Goal: Task Accomplishment & Management: Manage account settings

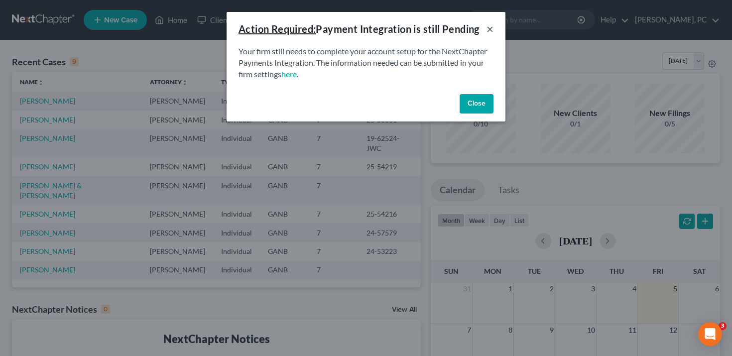
click at [490, 25] on button "×" at bounding box center [490, 29] width 7 height 12
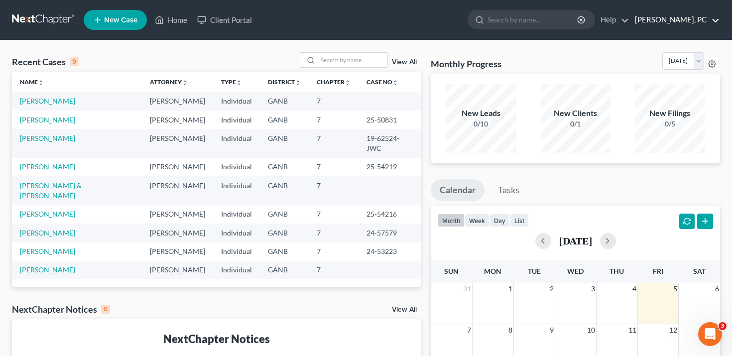
click at [702, 19] on link "[PERSON_NAME], PC" at bounding box center [675, 20] width 90 height 18
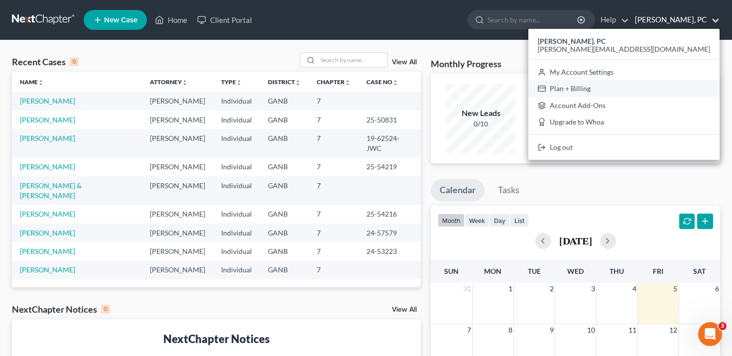
click at [665, 87] on link "Plan + Billing" at bounding box center [624, 88] width 191 height 17
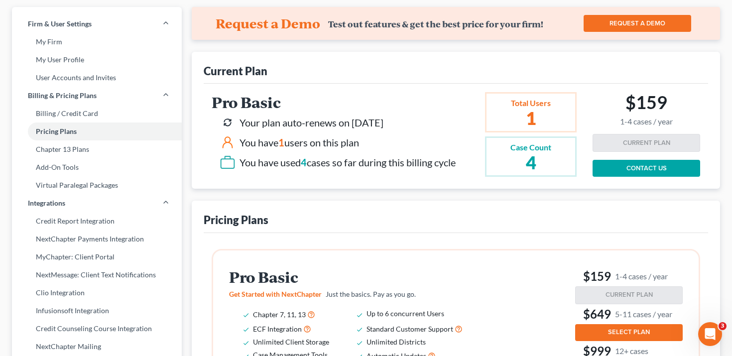
scroll to position [63, 0]
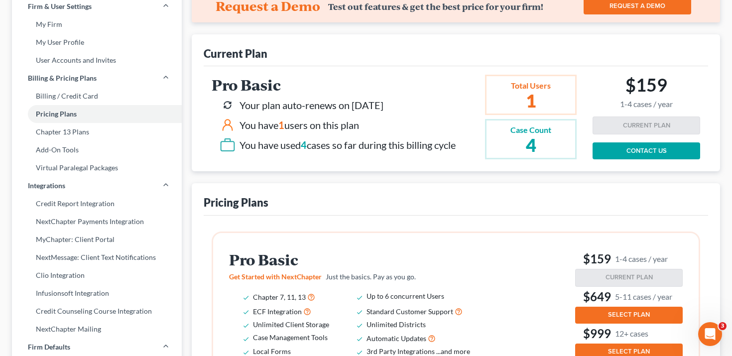
click at [658, 155] on link "CONTACT US" at bounding box center [647, 150] width 108 height 17
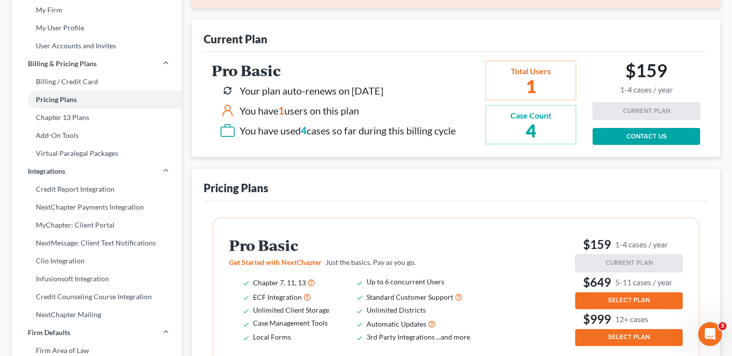
scroll to position [100, 0]
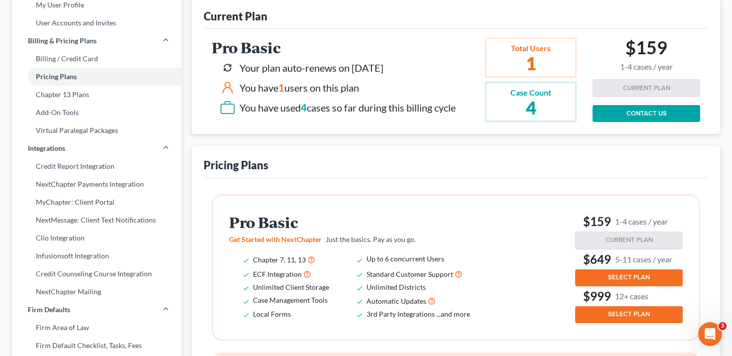
click at [617, 276] on span "SELECT PLAN" at bounding box center [629, 277] width 42 height 8
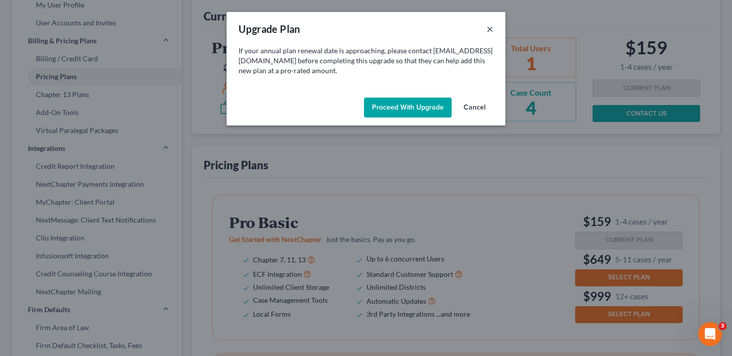
click at [488, 27] on button "×" at bounding box center [490, 29] width 7 height 12
